Goal: Find specific page/section: Find specific page/section

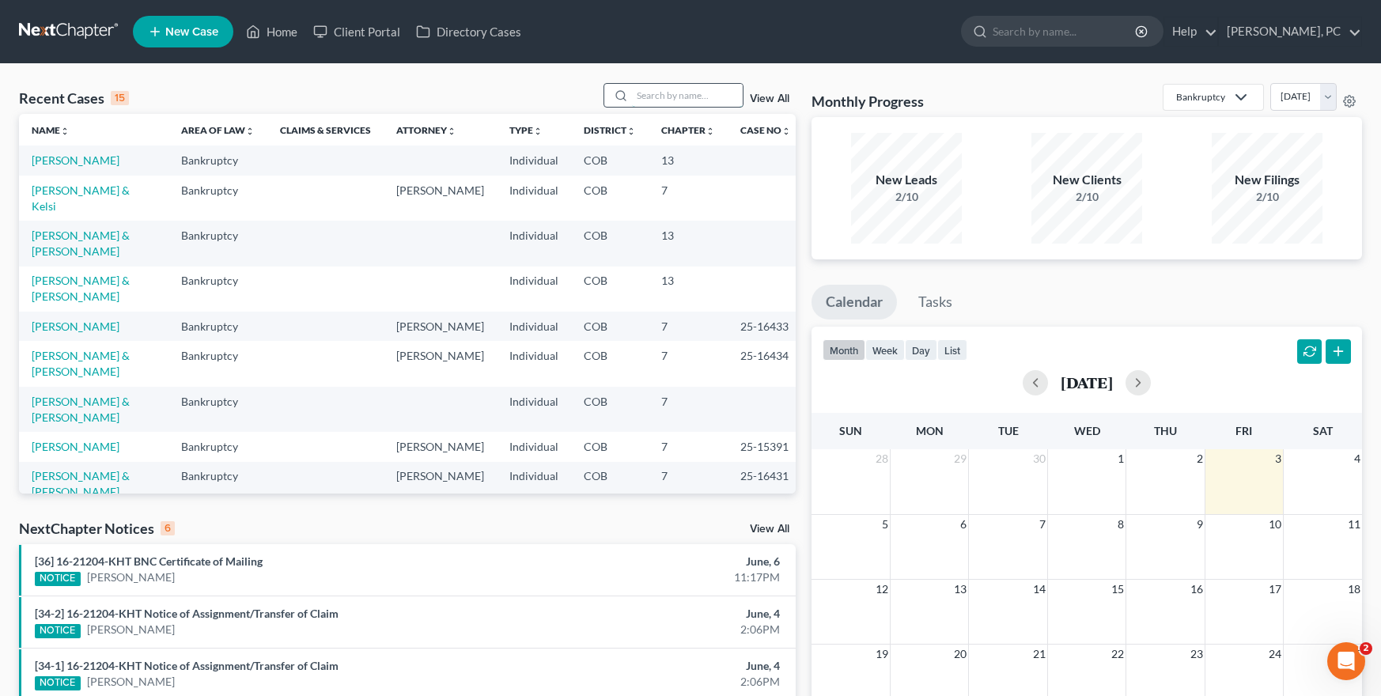
click at [659, 99] on input "search" at bounding box center [687, 95] width 111 height 23
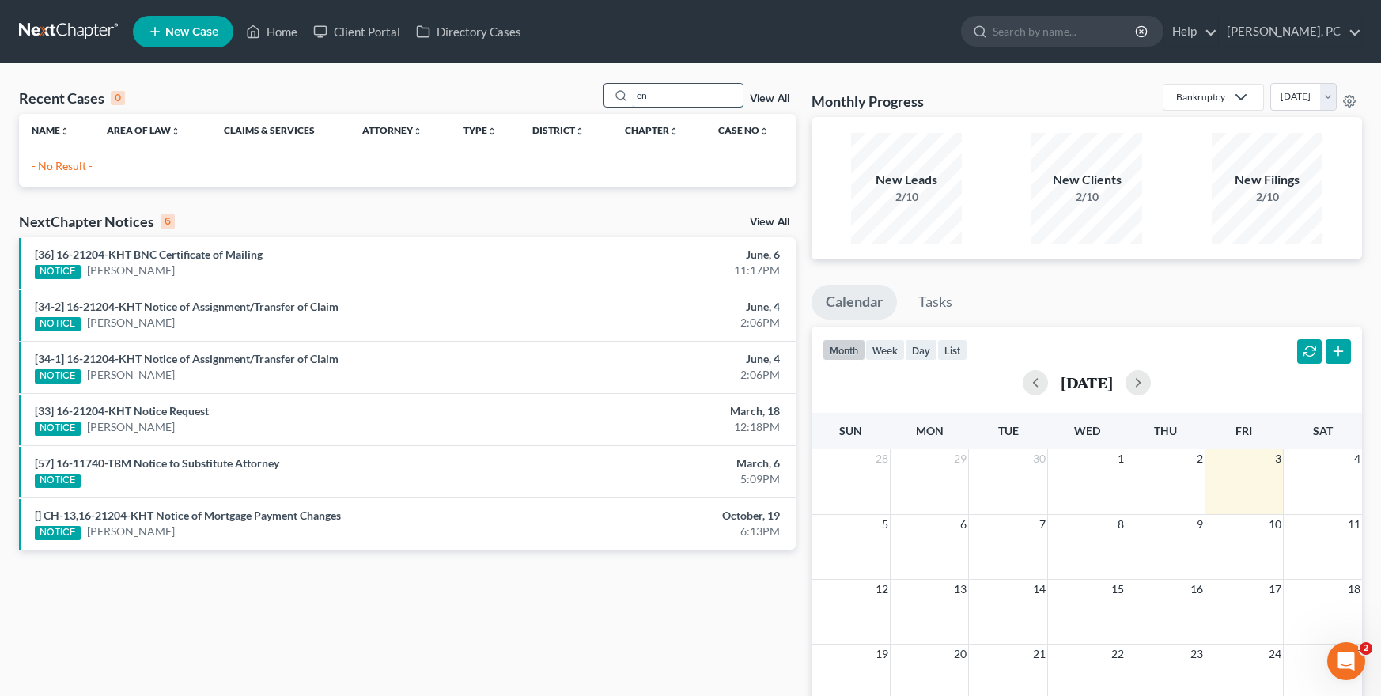
type input "n"
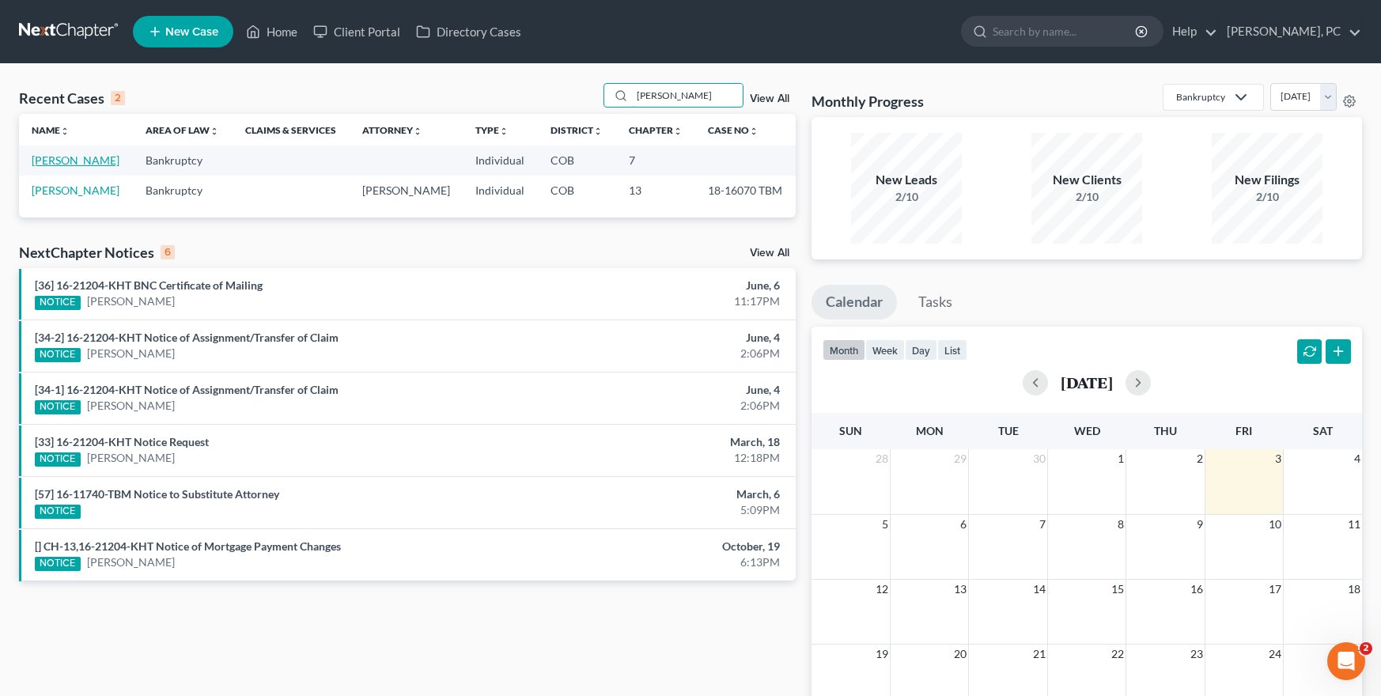
type input "[PERSON_NAME]"
click at [53, 159] on link "[PERSON_NAME]" at bounding box center [76, 159] width 88 height 13
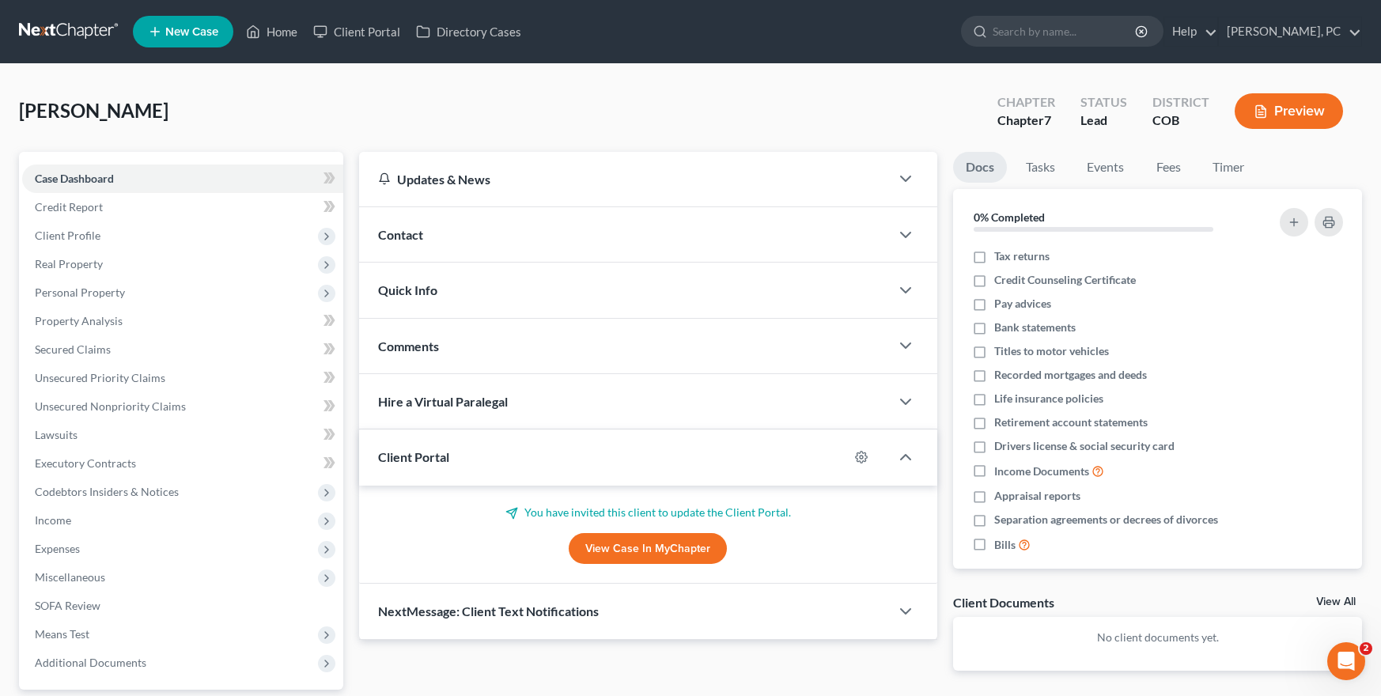
click at [620, 553] on link "View Case in MyChapter" at bounding box center [648, 549] width 158 height 32
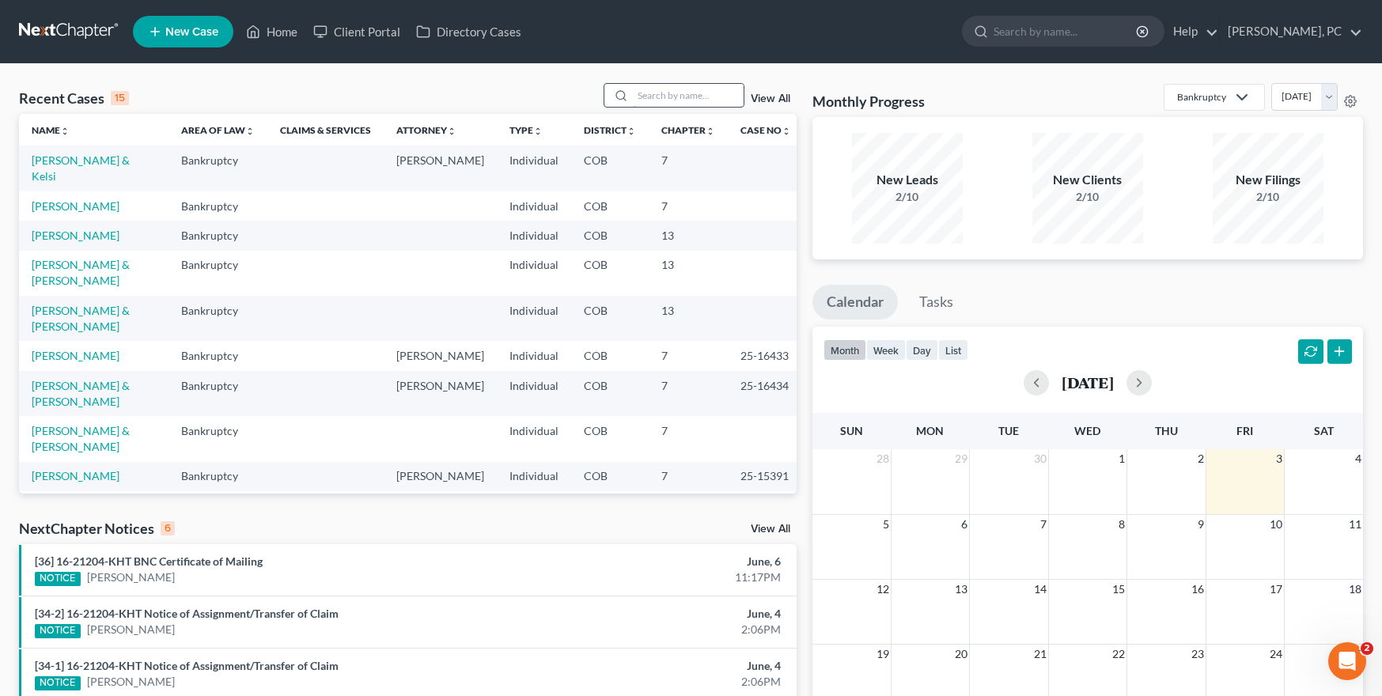
click at [661, 99] on input "search" at bounding box center [688, 95] width 111 height 23
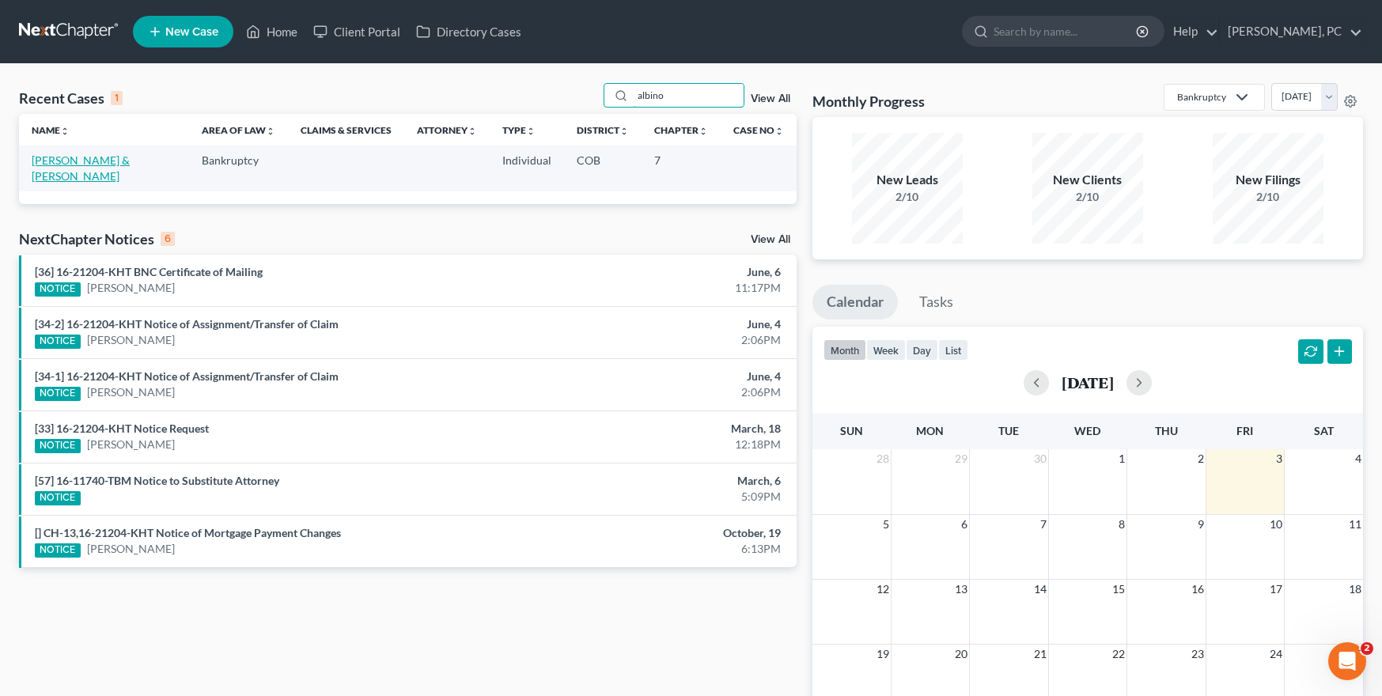
type input "albino"
click at [109, 161] on link "[PERSON_NAME] & [PERSON_NAME]" at bounding box center [81, 167] width 98 height 29
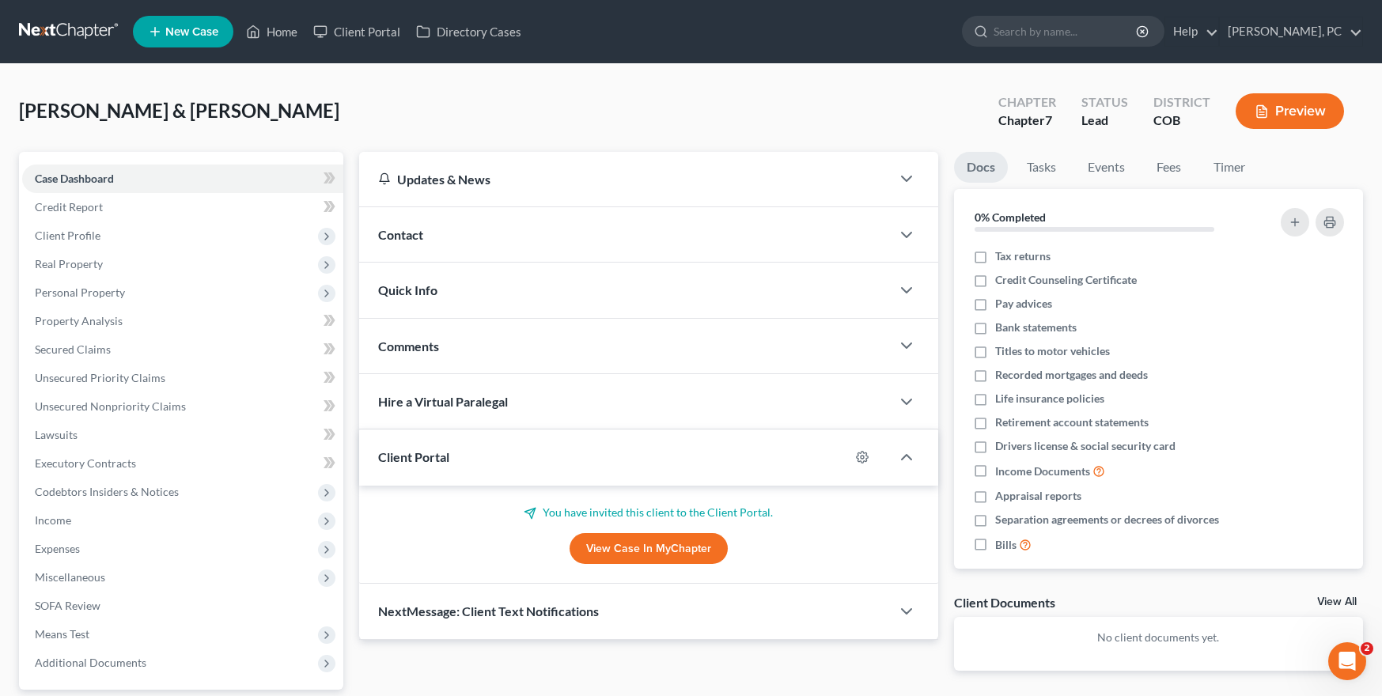
click at [613, 553] on link "View Case in MyChapter" at bounding box center [648, 549] width 158 height 32
